Goal: Task Accomplishment & Management: Use online tool/utility

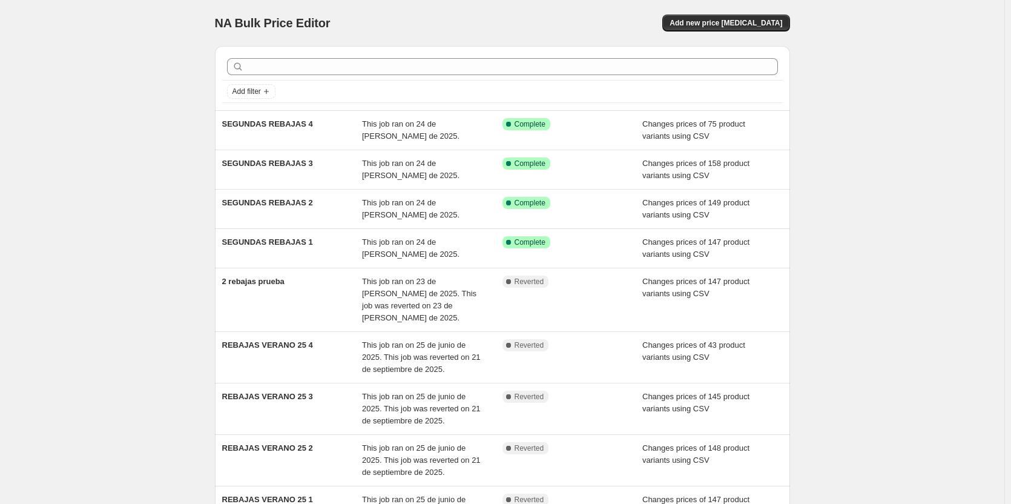
click at [744, 36] on div "NA Bulk Price Editor. This page is ready NA Bulk Price Editor Add new price [ME…" at bounding box center [502, 23] width 575 height 46
click at [744, 27] on span "Add new price [MEDICAL_DATA]" at bounding box center [726, 23] width 113 height 10
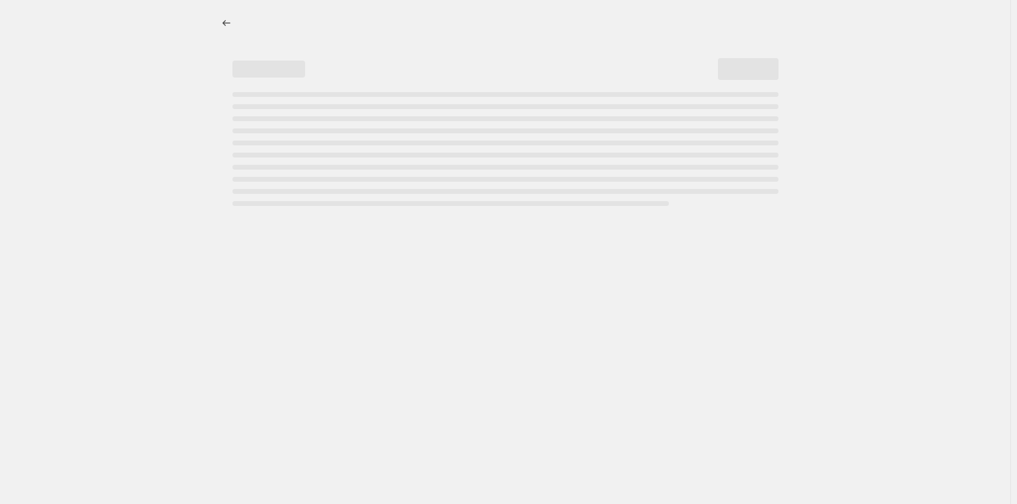
select select "percentage"
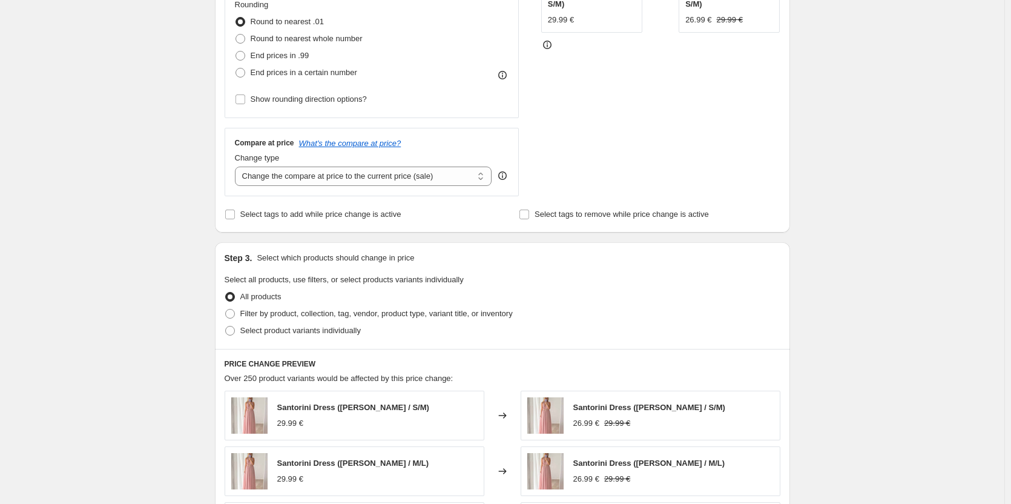
scroll to position [424, 0]
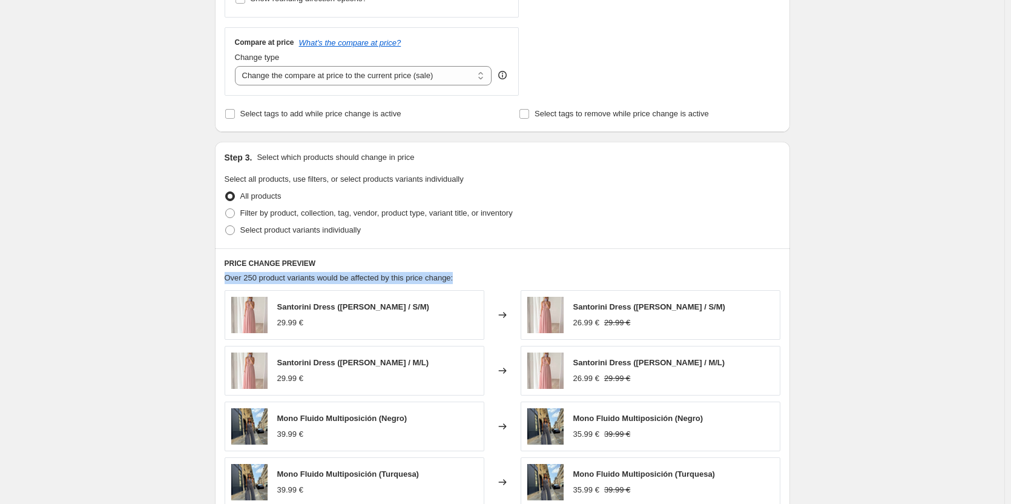
drag, startPoint x: 230, startPoint y: 275, endPoint x: 504, endPoint y: 276, distance: 273.7
click at [504, 276] on div "Over 250 product variants would be affected by this price change:" at bounding box center [503, 278] width 556 height 12
click at [233, 214] on span at bounding box center [230, 213] width 10 height 10
click at [226, 209] on input "Filter by product, collection, tag, vendor, product type, variant title, or inv…" at bounding box center [225, 208] width 1 height 1
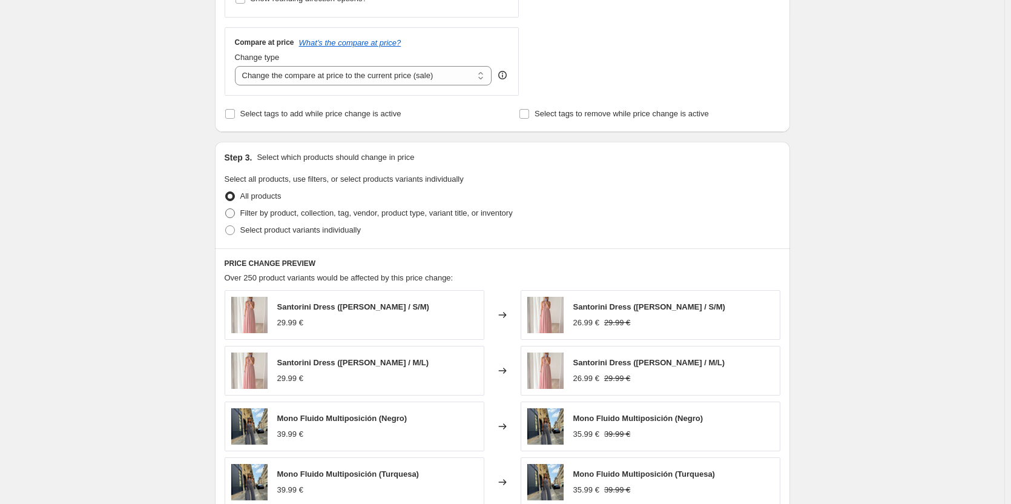
radio input "true"
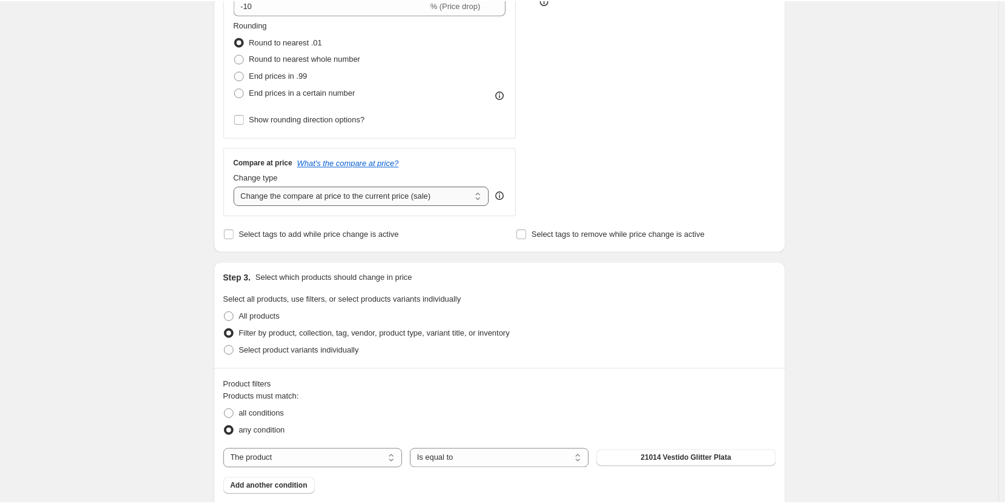
scroll to position [0, 0]
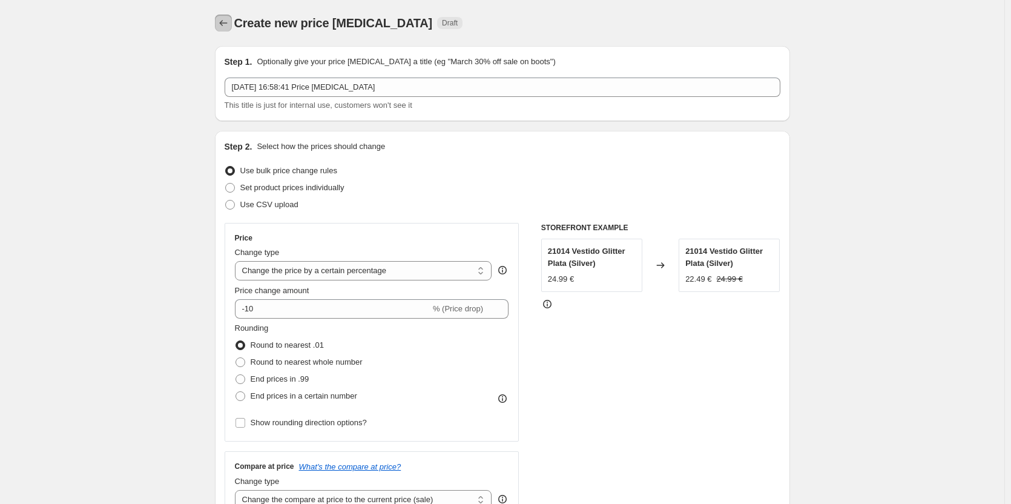
click at [223, 23] on icon "Price change jobs" at bounding box center [223, 23] width 8 height 6
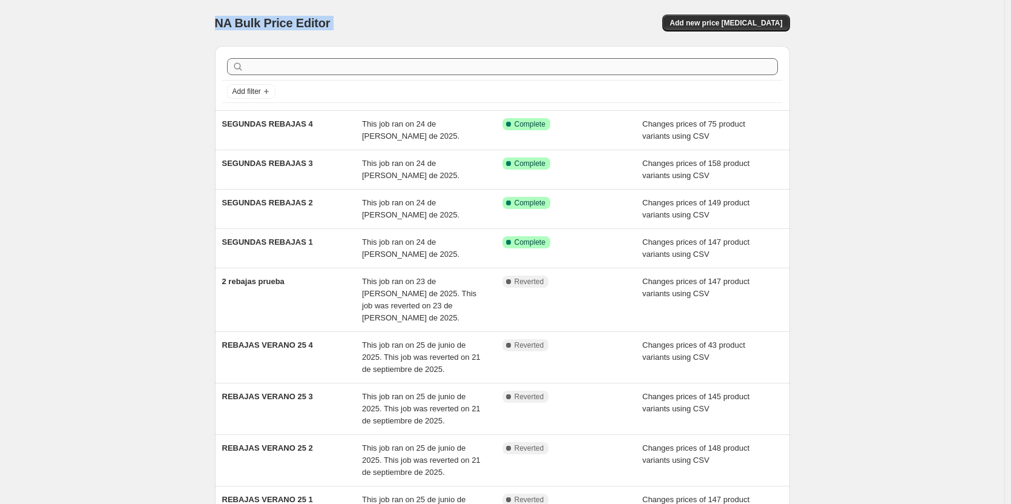
drag, startPoint x: 182, startPoint y: 19, endPoint x: 515, endPoint y: 64, distance: 336.0
click at [495, 67] on div "NA Bulk Price Editor. This page is ready NA Bulk Price Editor Add new price [ME…" at bounding box center [502, 354] width 1005 height 708
click at [874, 282] on div "NA Bulk Price Editor. This page is ready NA Bulk Price Editor Add new price [ME…" at bounding box center [502, 354] width 1005 height 708
drag, startPoint x: 316, startPoint y: 25, endPoint x: 480, endPoint y: 30, distance: 164.2
click at [476, 25] on div "NA Bulk Price Editor. This page is ready NA Bulk Price Editor Add new price [ME…" at bounding box center [502, 354] width 1005 height 708
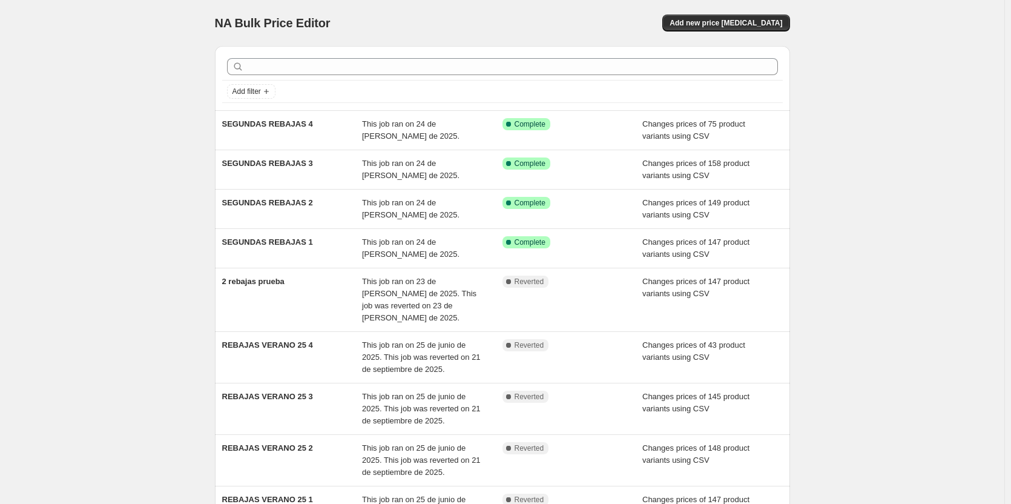
click at [878, 218] on div "NA Bulk Price Editor. This page is ready NA Bulk Price Editor Add new price [ME…" at bounding box center [502, 354] width 1005 height 708
click at [225, 33] on div "NA Bulk Price Editor. This page is ready NA Bulk Price Editor Add new price [ME…" at bounding box center [502, 23] width 575 height 46
click at [302, 29] on span "NA Bulk Price Editor" at bounding box center [273, 22] width 116 height 13
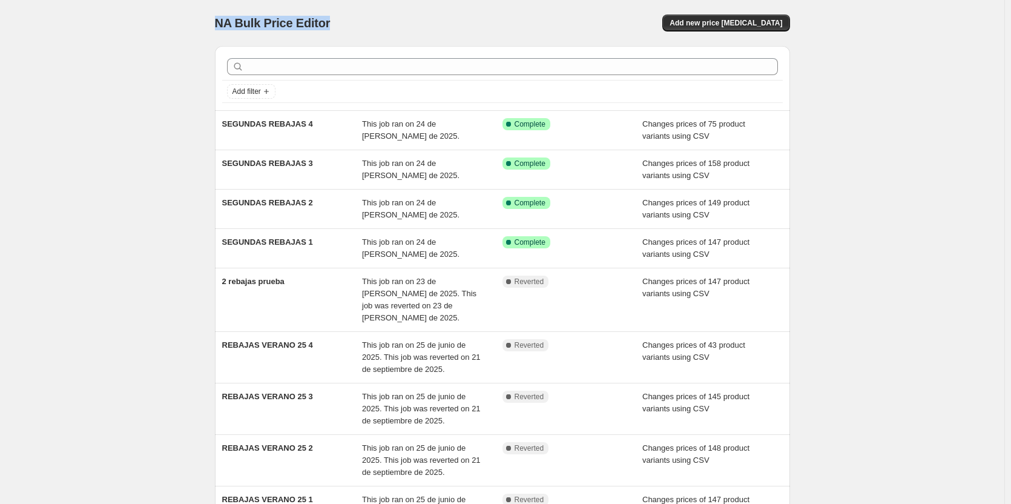
drag, startPoint x: 383, startPoint y: 34, endPoint x: 137, endPoint y: 25, distance: 246.0
click at [139, 25] on div "NA Bulk Price Editor. This page is ready NA Bulk Price Editor Add new price [ME…" at bounding box center [502, 354] width 1005 height 708
click at [141, 65] on div "NA Bulk Price Editor. This page is ready NA Bulk Price Editor Add new price [ME…" at bounding box center [502, 354] width 1005 height 708
